Goal: Task Accomplishment & Management: Manage account settings

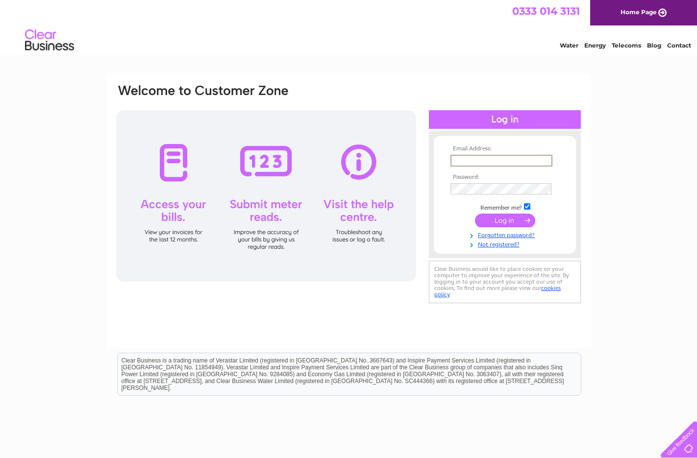
type input "jack.sherry123@yahoo.com"
click at [505, 219] on input "submit" at bounding box center [505, 221] width 60 height 14
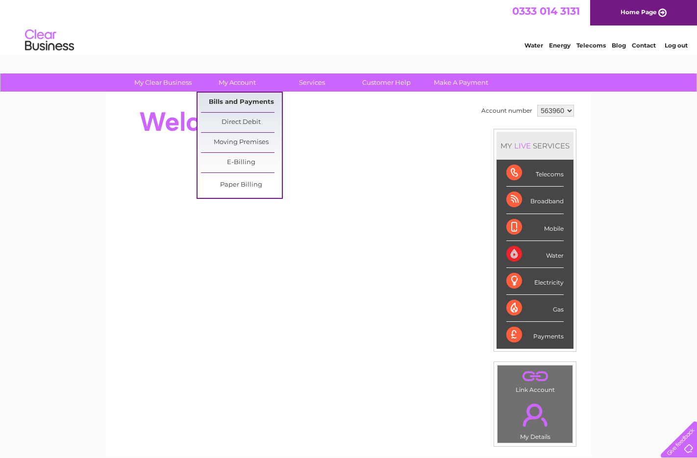
click at [252, 103] on link "Bills and Payments" at bounding box center [241, 103] width 81 height 20
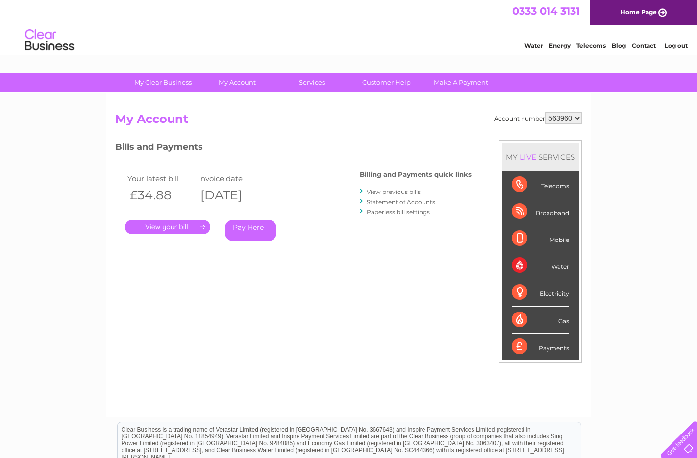
click at [171, 227] on link "." at bounding box center [167, 227] width 85 height 14
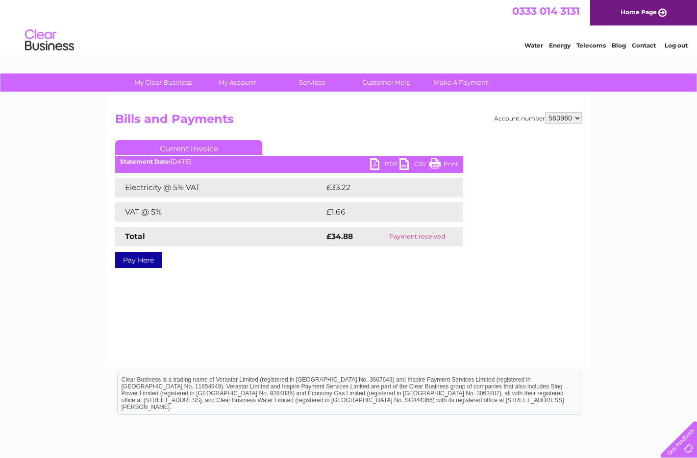
click at [377, 162] on link "PDF" at bounding box center [384, 165] width 29 height 14
